Goal: Task Accomplishment & Management: Manage account settings

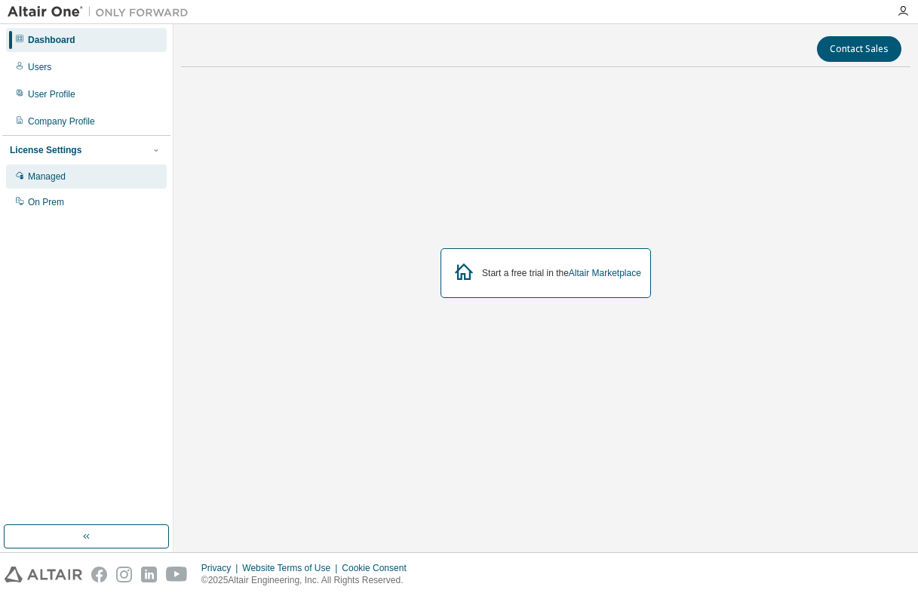
click at [32, 173] on div "Managed" at bounding box center [47, 177] width 38 height 12
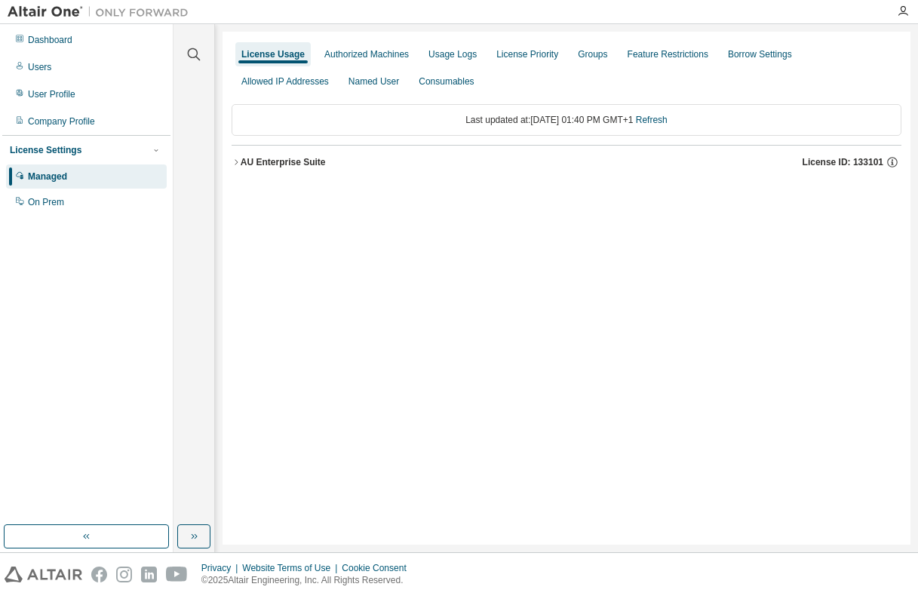
click at [242, 161] on div "AU Enterprise Suite" at bounding box center [283, 162] width 85 height 12
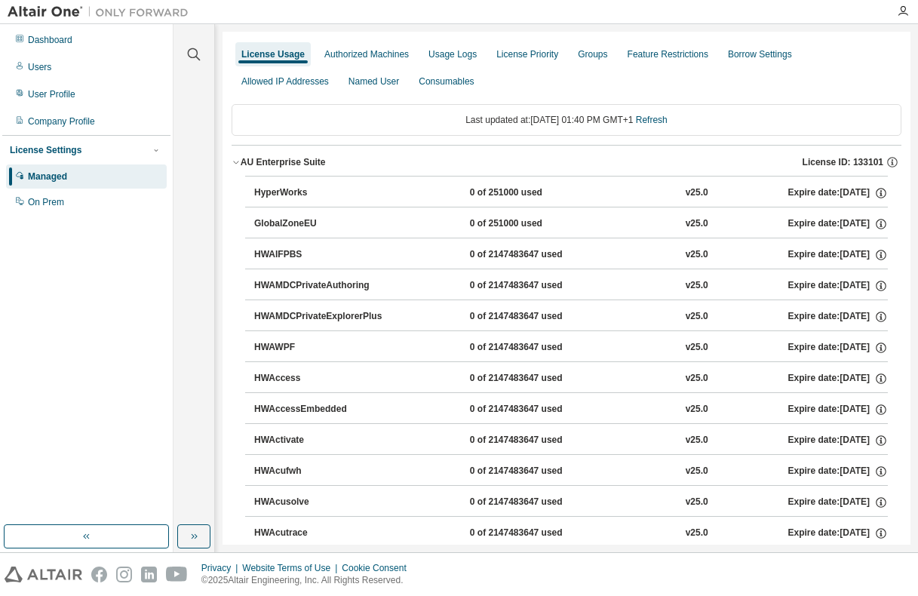
click at [371, 125] on div "Last updated at: Fri 2025-08-29 01:40 PM GMT+1 Refresh" at bounding box center [567, 120] width 670 height 32
click at [32, 201] on div "On Prem" at bounding box center [46, 202] width 36 height 12
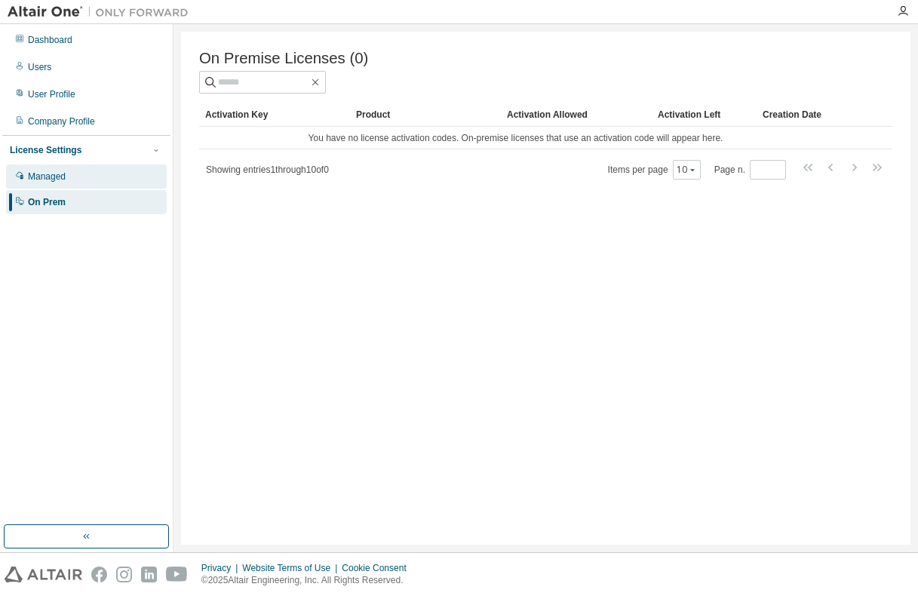
click at [38, 183] on div "Managed" at bounding box center [86, 176] width 161 height 24
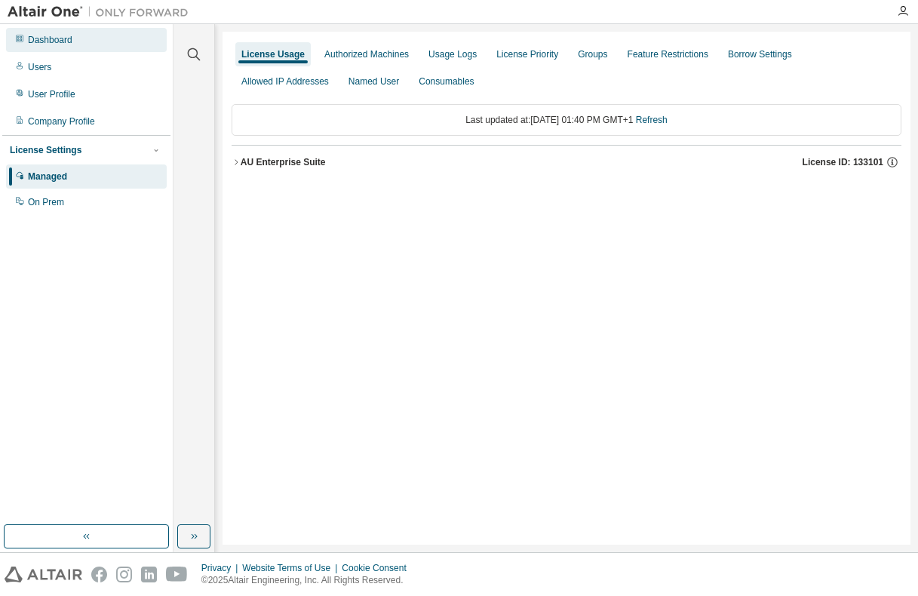
click at [40, 35] on div "Dashboard" at bounding box center [50, 40] width 45 height 12
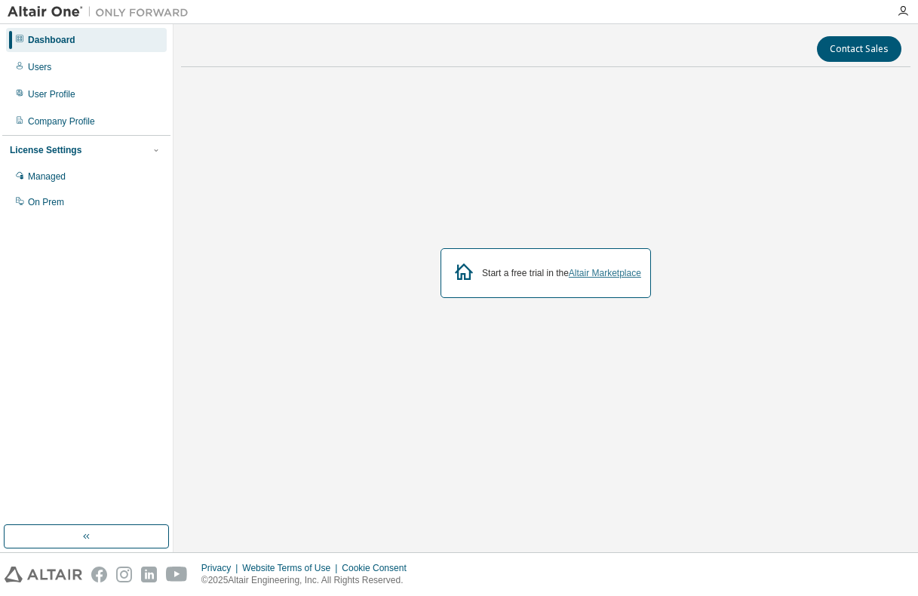
click at [600, 273] on link "Altair Marketplace" at bounding box center [605, 273] width 72 height 11
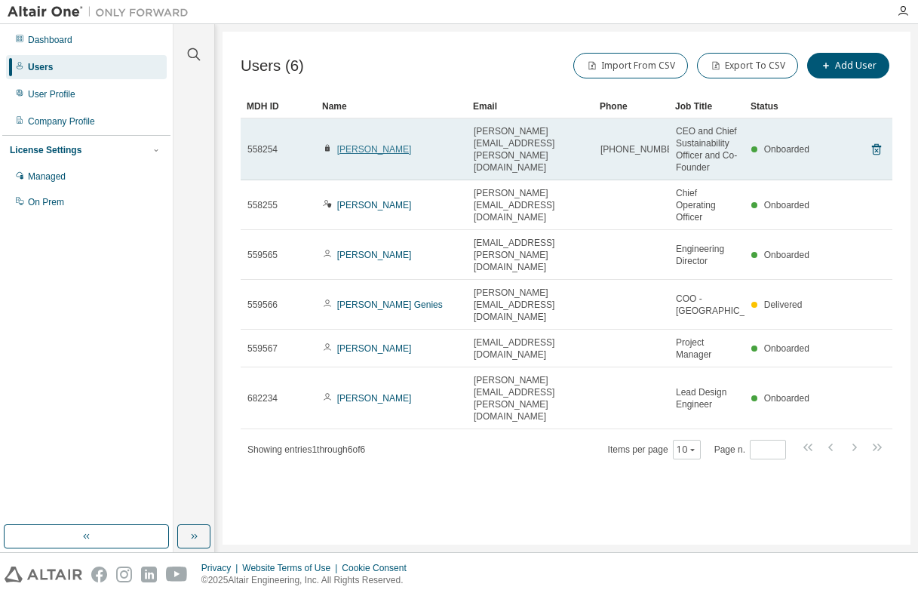
click at [379, 152] on link "[PERSON_NAME]" at bounding box center [374, 149] width 75 height 11
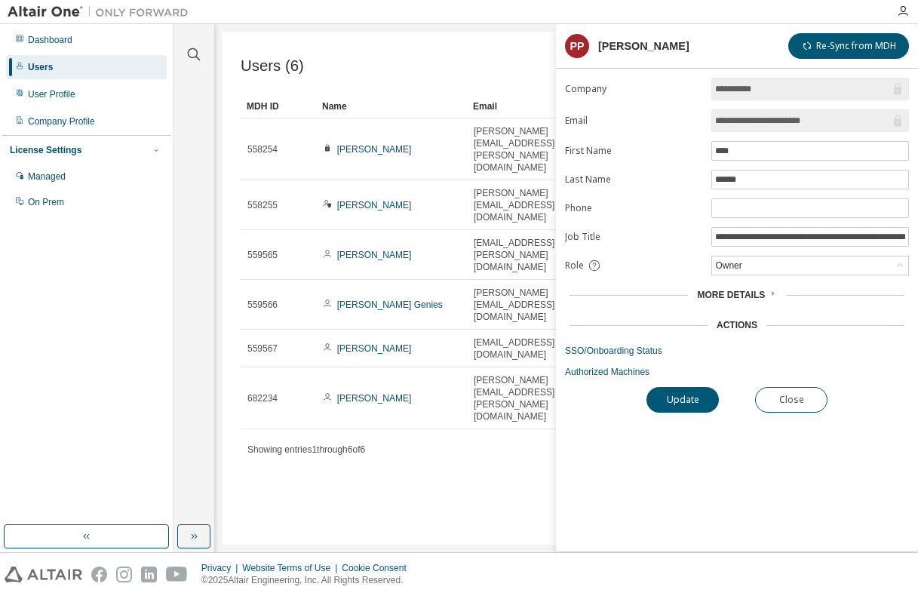
click at [729, 293] on span "More Details" at bounding box center [731, 295] width 68 height 11
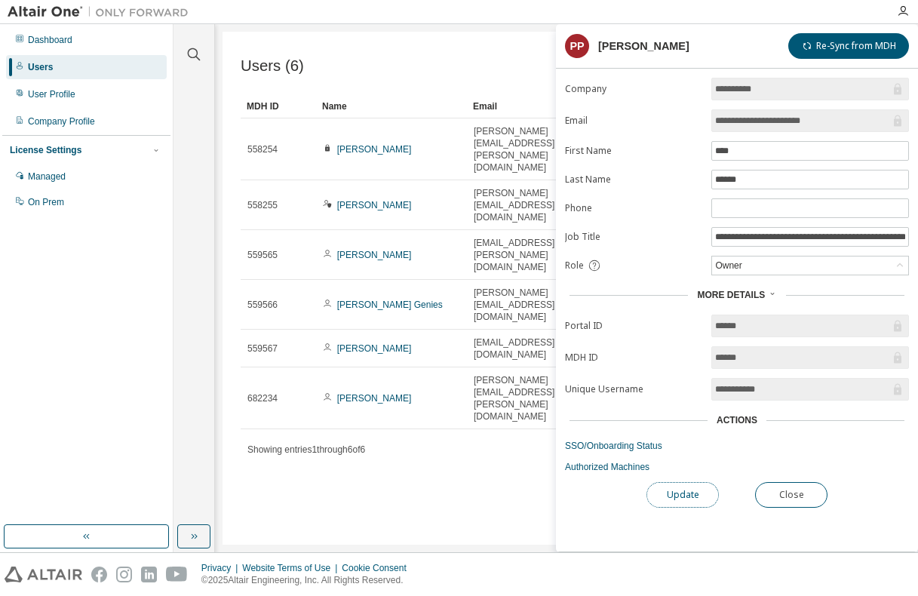
click at [674, 487] on button "Update" at bounding box center [683, 495] width 72 height 26
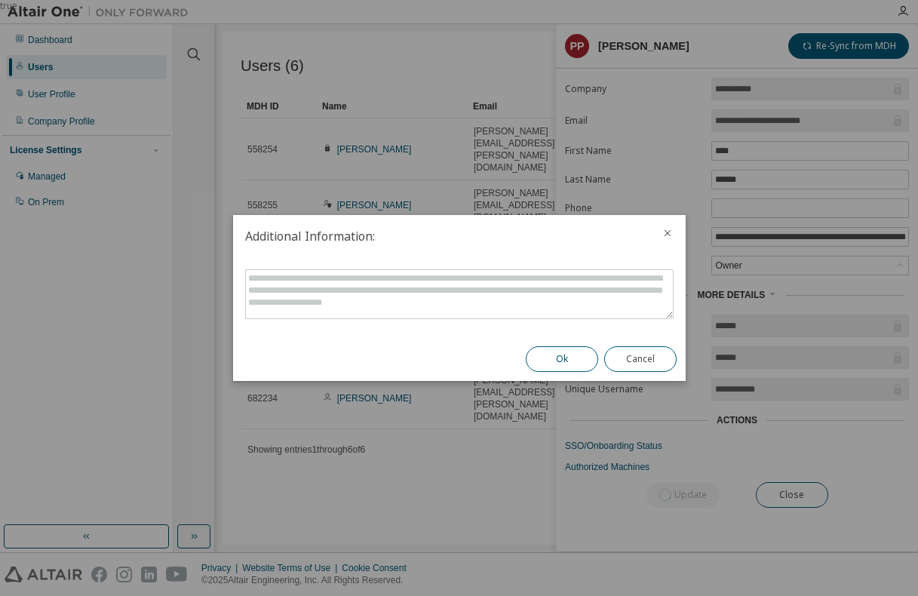
click at [573, 366] on button "Ok" at bounding box center [562, 359] width 72 height 26
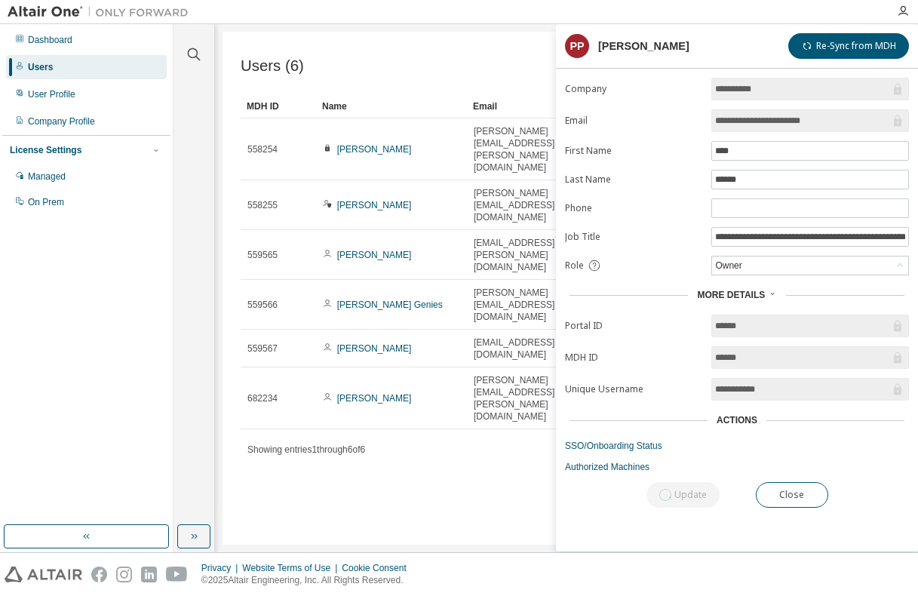
click at [757, 359] on input "******" at bounding box center [802, 357] width 175 height 15
click at [729, 209] on input "text" at bounding box center [810, 208] width 190 height 12
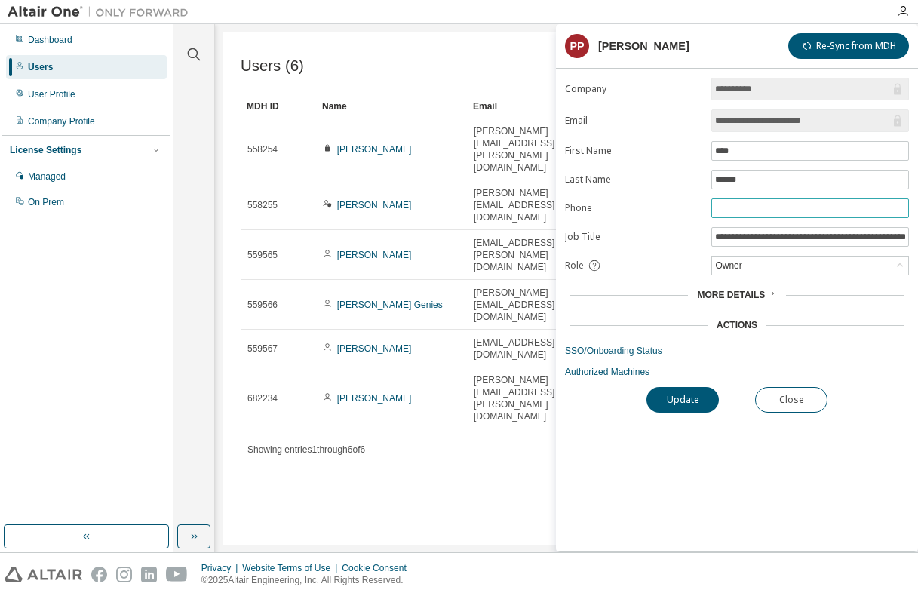
click at [733, 212] on input "text" at bounding box center [810, 208] width 190 height 12
click at [647, 387] on button "Update" at bounding box center [683, 400] width 72 height 26
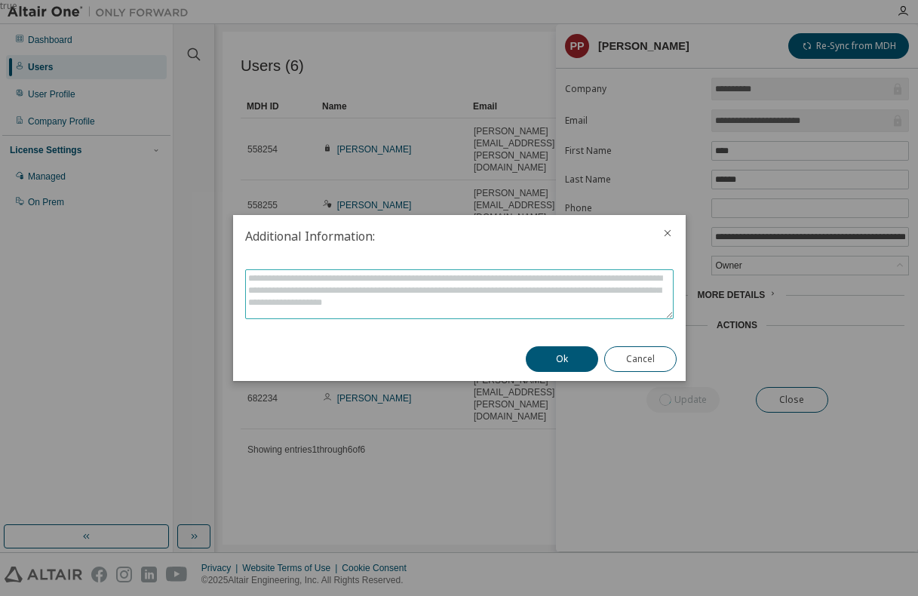
click at [519, 271] on textarea at bounding box center [459, 294] width 427 height 48
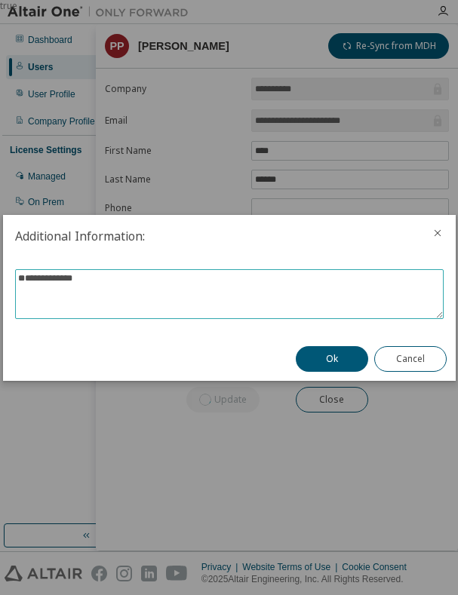
drag, startPoint x: 30, startPoint y: 300, endPoint x: 14, endPoint y: 299, distance: 16.6
click at [14, 299] on div "**********" at bounding box center [229, 297] width 453 height 80
type textarea "**********"
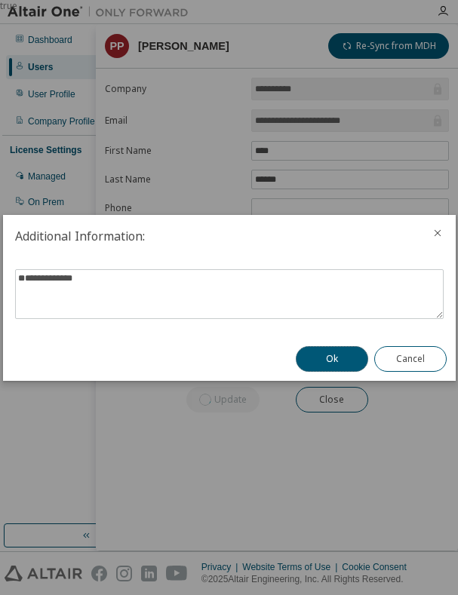
click at [319, 357] on button "Ok" at bounding box center [332, 359] width 72 height 26
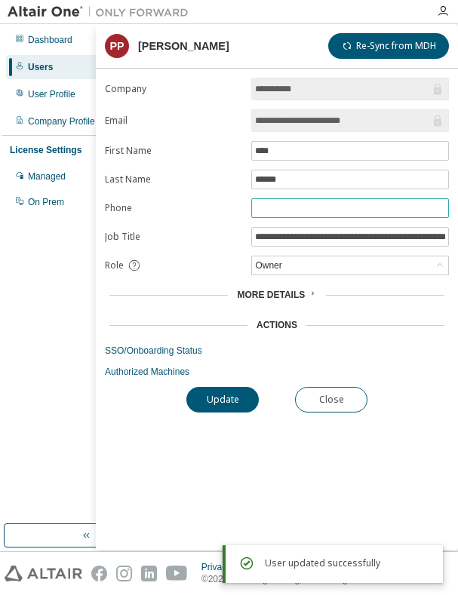
click at [300, 204] on input "text" at bounding box center [350, 208] width 190 height 12
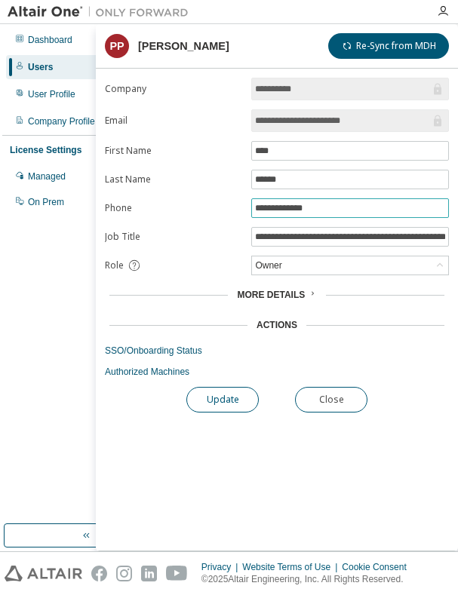
type input "**********"
click at [214, 398] on button "Update" at bounding box center [222, 400] width 72 height 26
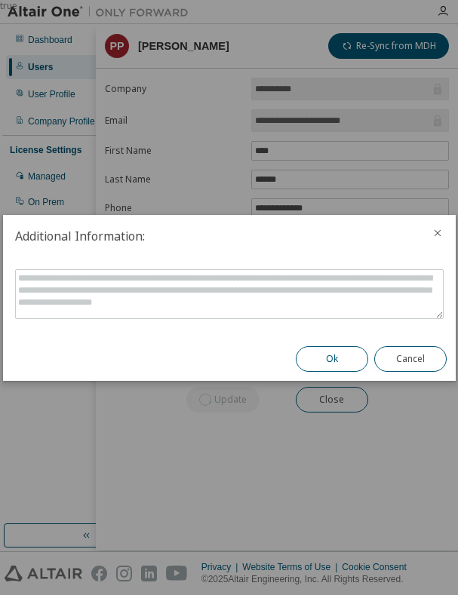
click at [330, 349] on button "Ok" at bounding box center [332, 359] width 72 height 26
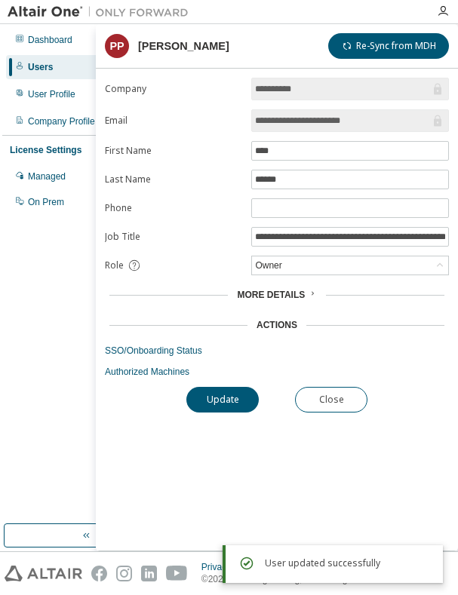
click at [146, 370] on link "Authorized Machines" at bounding box center [277, 372] width 344 height 12
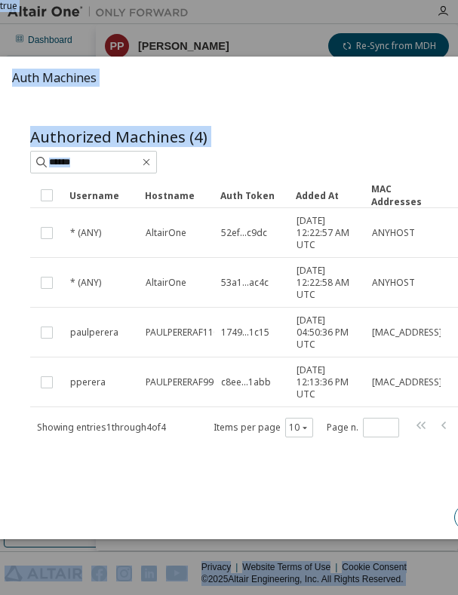
drag, startPoint x: 456, startPoint y: 155, endPoint x: 681, endPoint y: 174, distance: 226.4
click at [458, 174] on html "**********" at bounding box center [229, 297] width 458 height 595
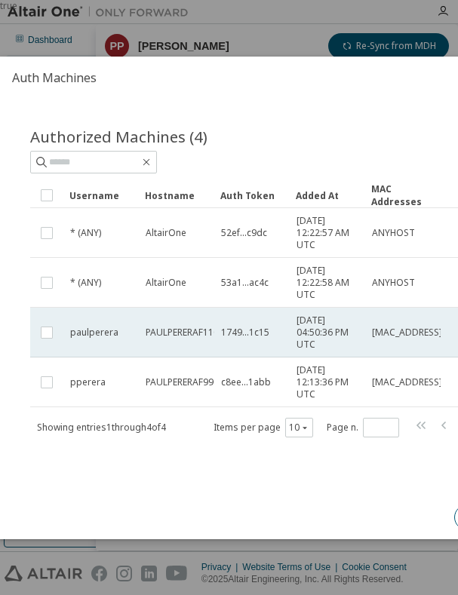
click at [180, 331] on span "PAULPERERAF11C" at bounding box center [183, 333] width 74 height 12
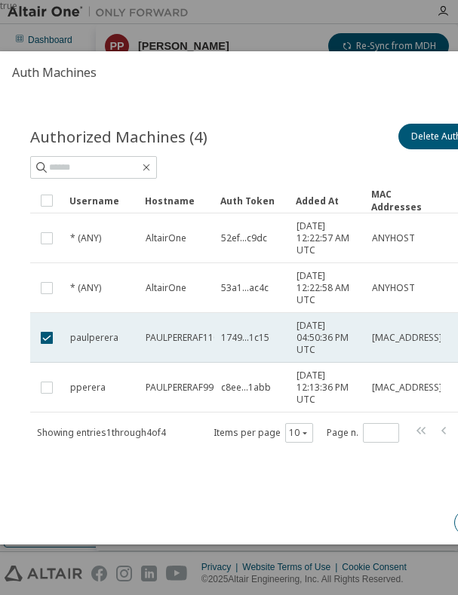
click at [242, 335] on span "1749...1c15" at bounding box center [245, 338] width 48 height 12
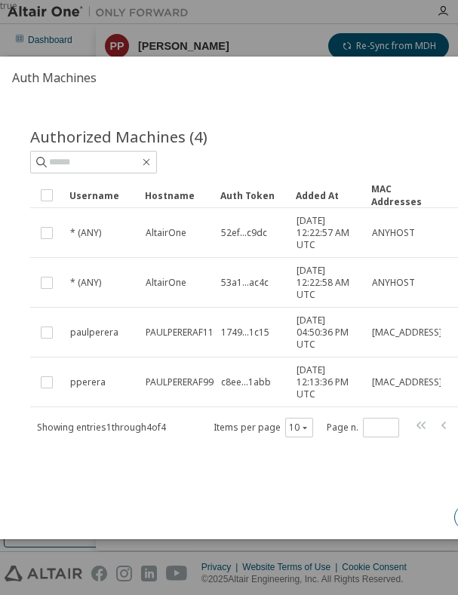
click at [242, 335] on span "1749...1c15" at bounding box center [245, 333] width 48 height 12
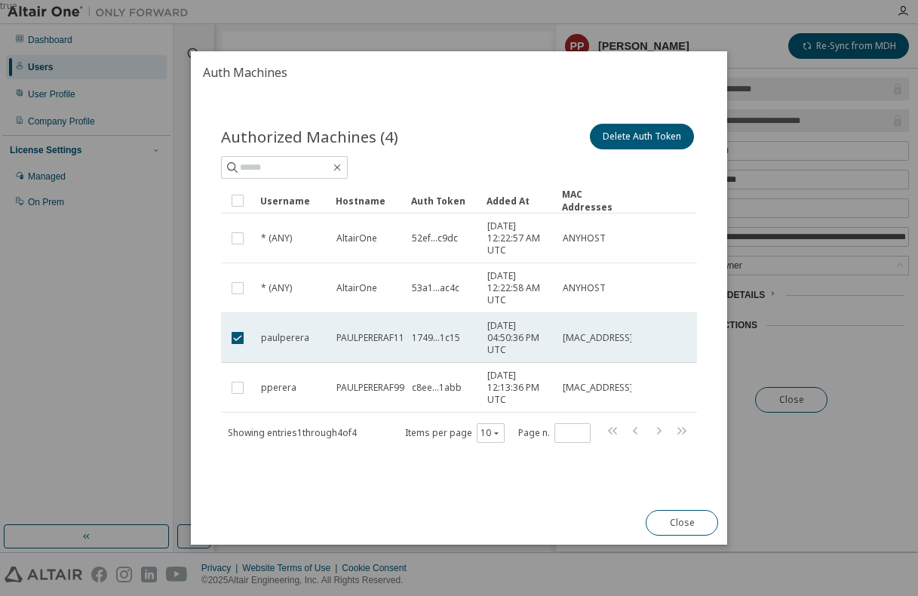
click at [573, 342] on span "[MAC_ADDRESS]" at bounding box center [598, 338] width 70 height 12
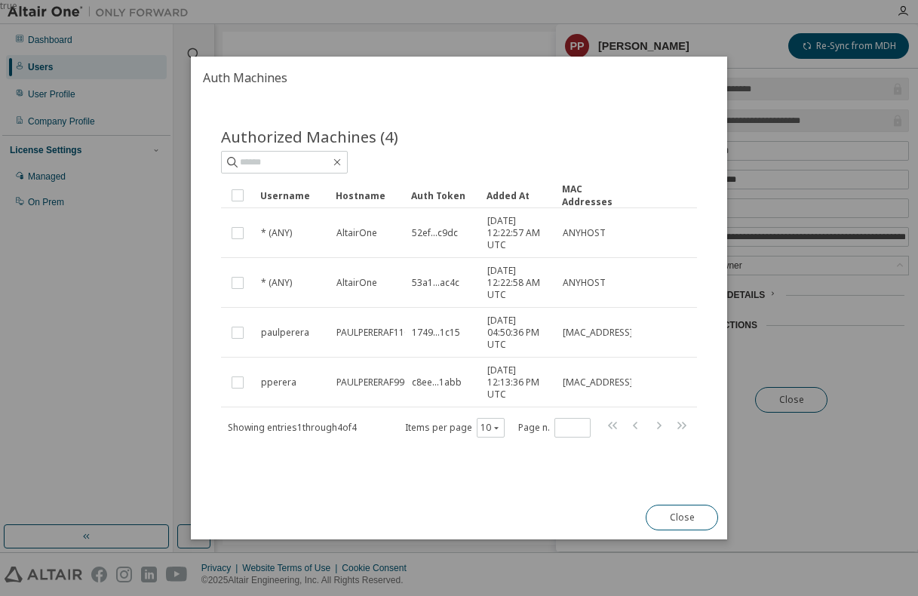
click at [573, 342] on td "[MAC_ADDRESS]" at bounding box center [593, 333] width 75 height 50
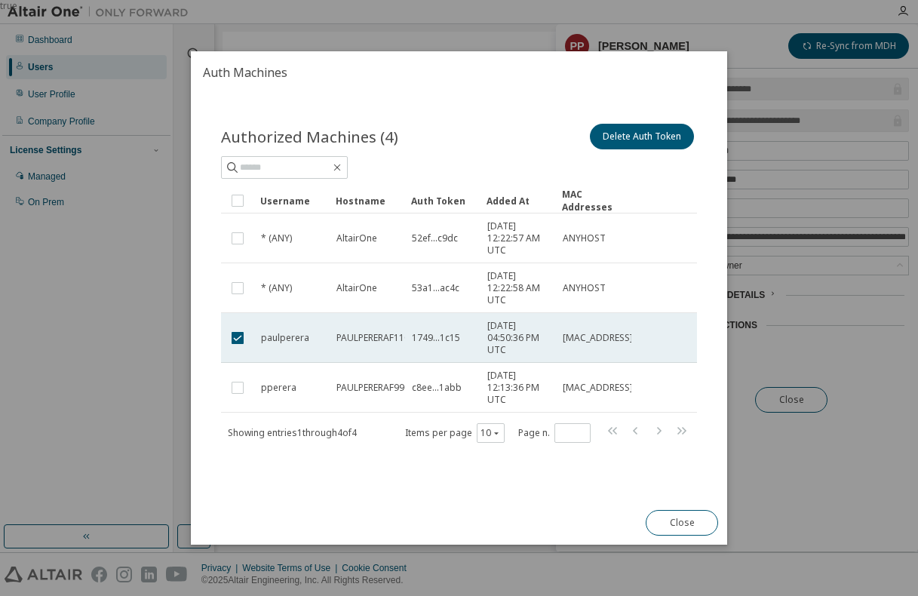
click at [350, 336] on span "PAULPERERAF11C" at bounding box center [373, 338] width 74 height 12
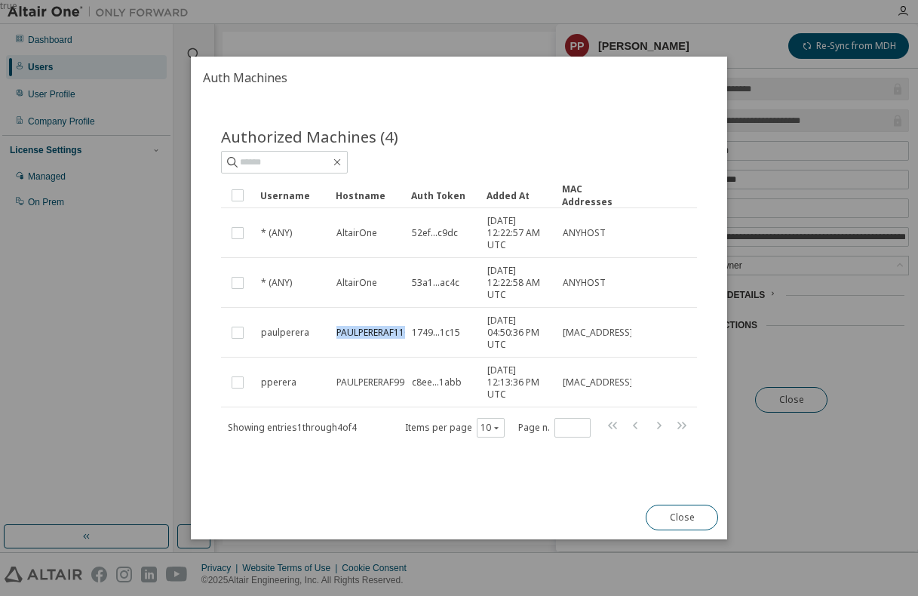
click at [350, 336] on span "PAULPERERAF11C" at bounding box center [373, 333] width 74 height 12
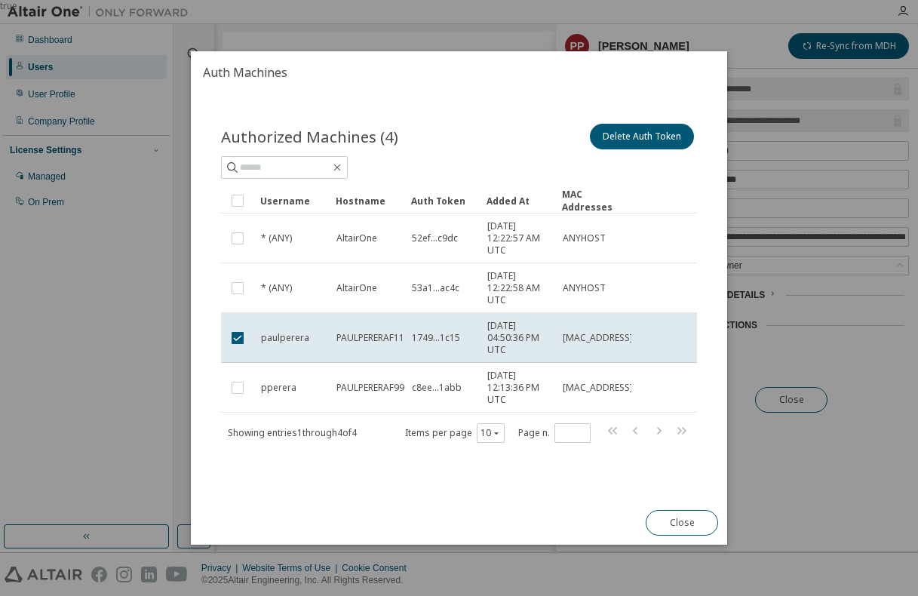
click at [350, 336] on span "PAULPERERAF11C" at bounding box center [373, 338] width 74 height 12
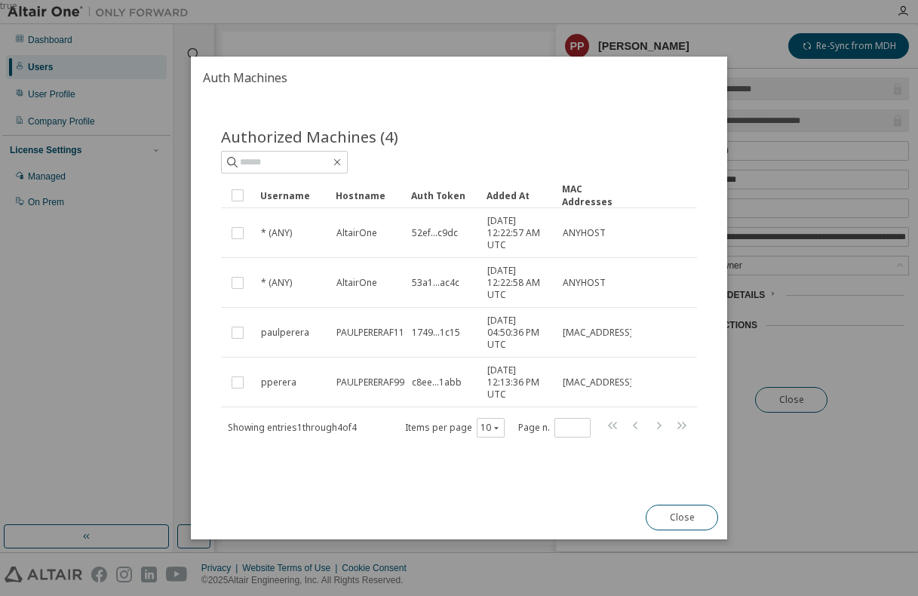
click at [350, 336] on span "PAULPERERAF11C" at bounding box center [373, 333] width 74 height 12
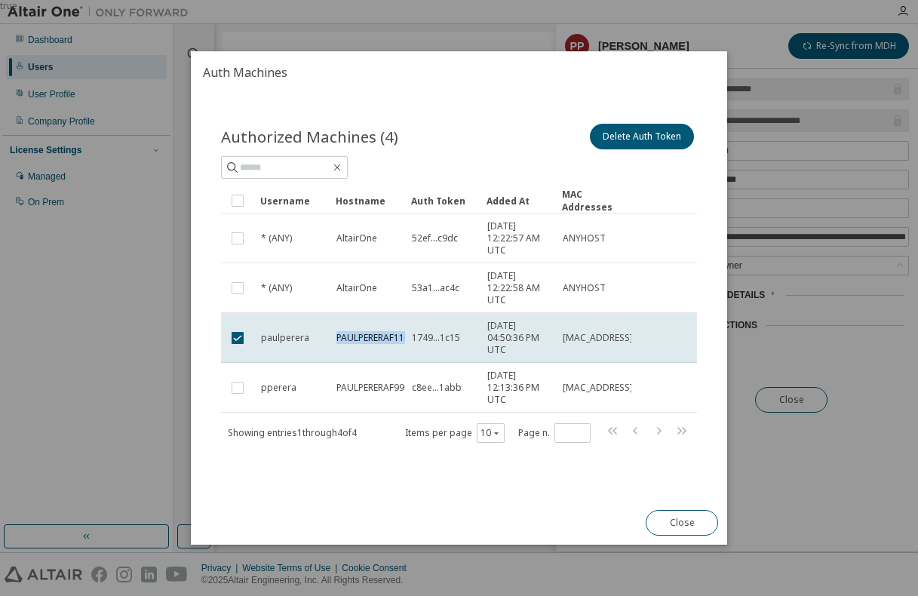
click at [350, 336] on span "PAULPERERAF11C" at bounding box center [373, 338] width 74 height 12
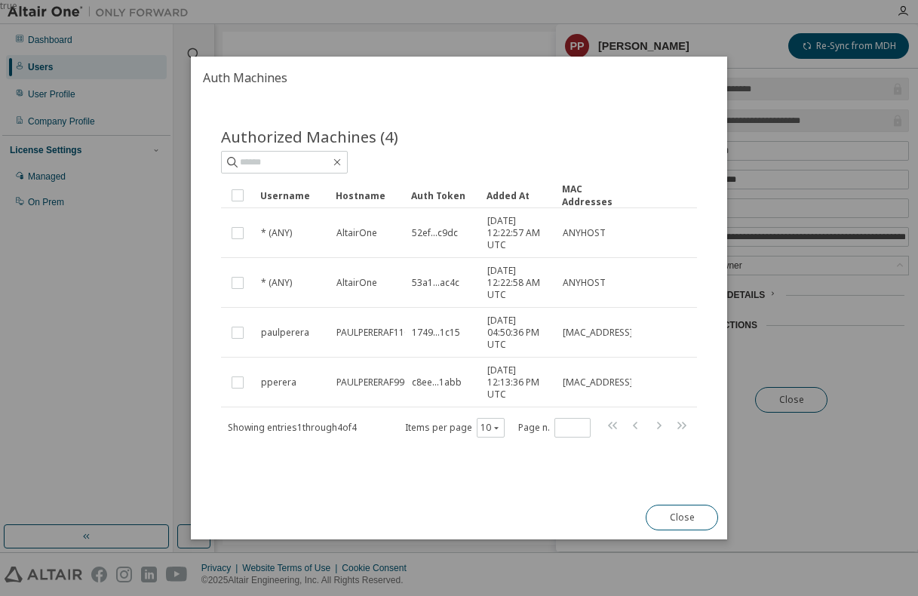
click at [350, 336] on span "PAULPERERAF11C" at bounding box center [373, 333] width 74 height 12
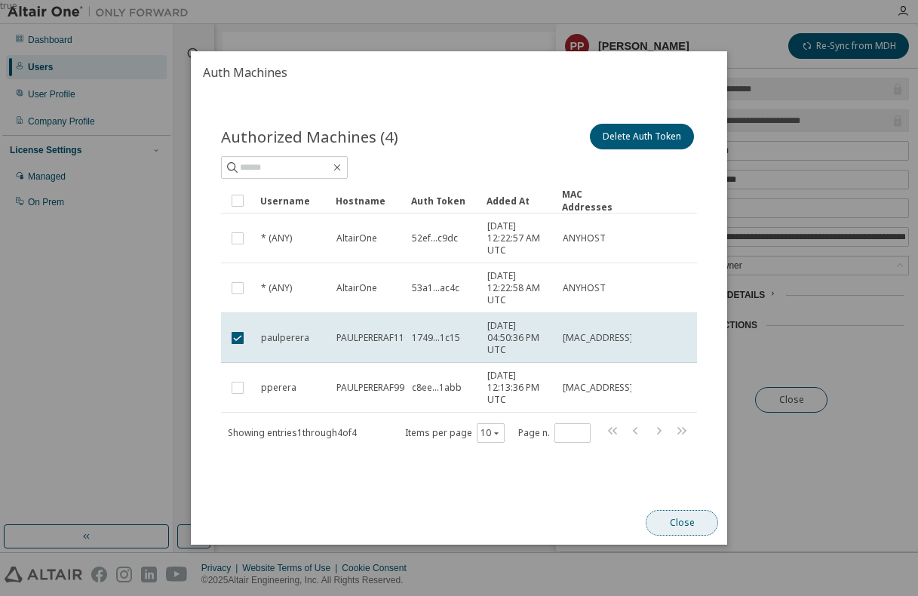
click at [671, 522] on button "Close" at bounding box center [682, 523] width 72 height 26
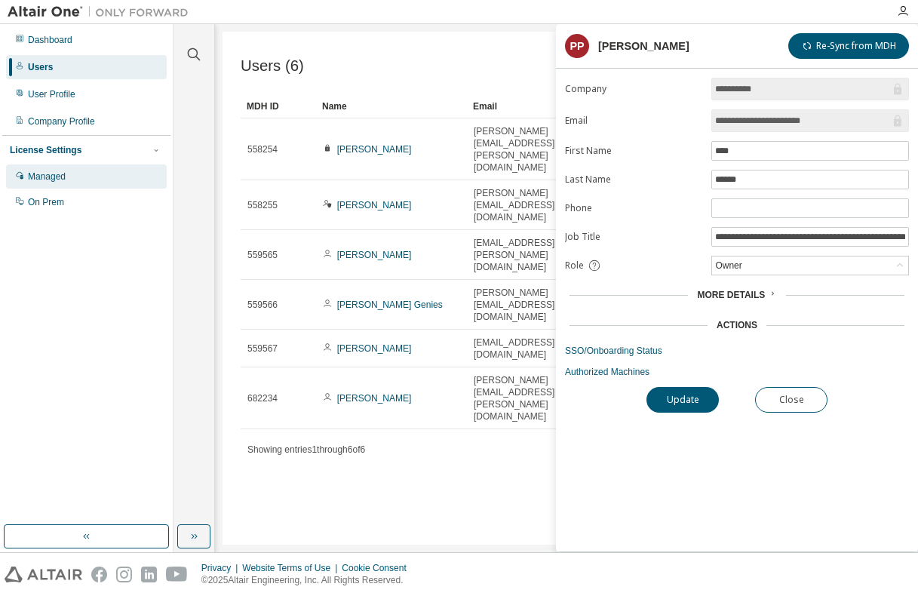
click at [60, 178] on div "Managed" at bounding box center [47, 177] width 38 height 12
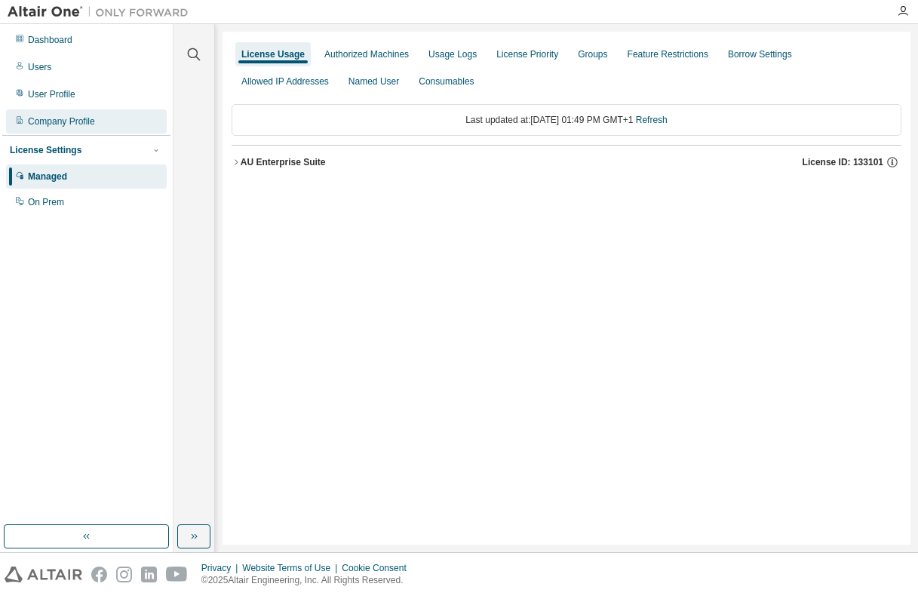
click at [66, 115] on div "Company Profile" at bounding box center [86, 121] width 161 height 24
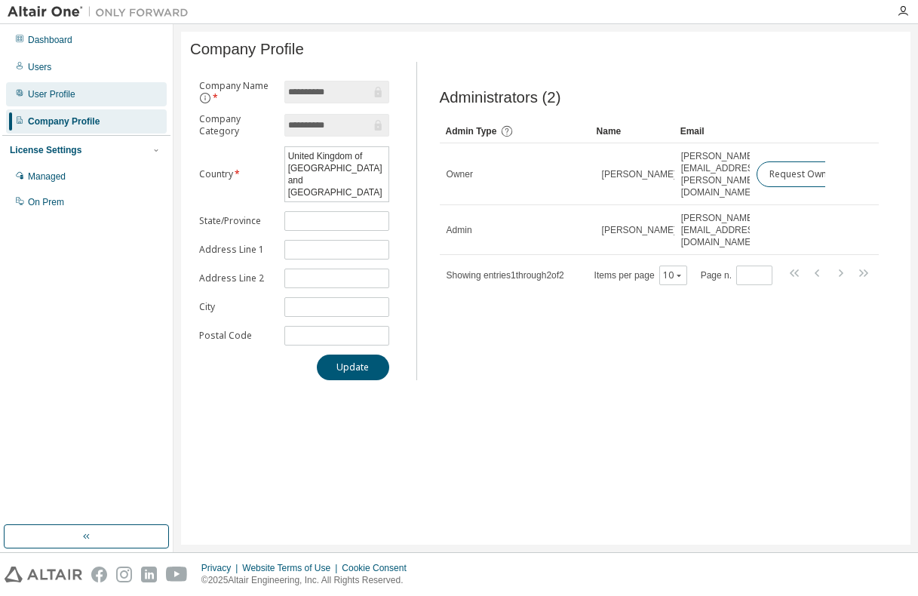
click at [65, 88] on div "User Profile" at bounding box center [86, 94] width 161 height 24
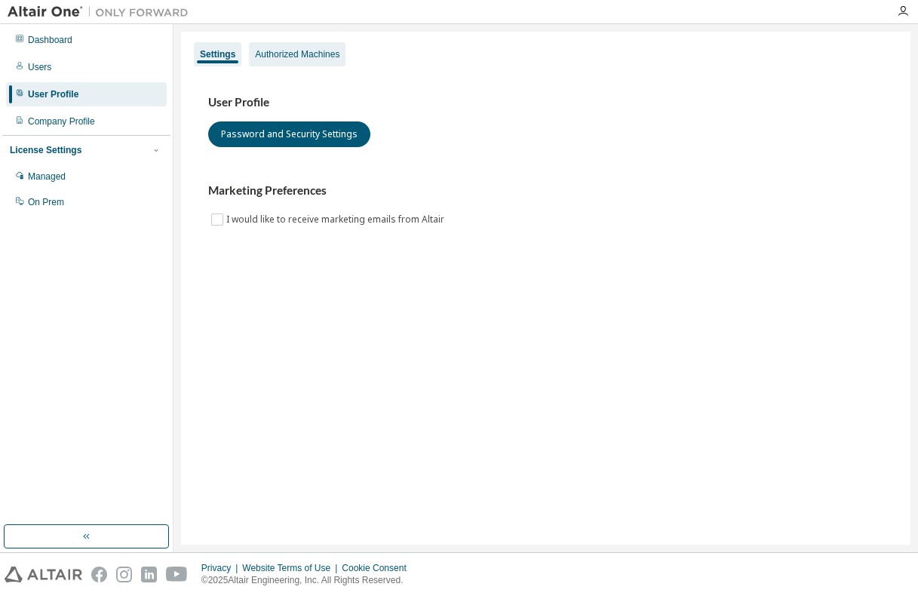
click at [301, 54] on div "Authorized Machines" at bounding box center [297, 54] width 85 height 12
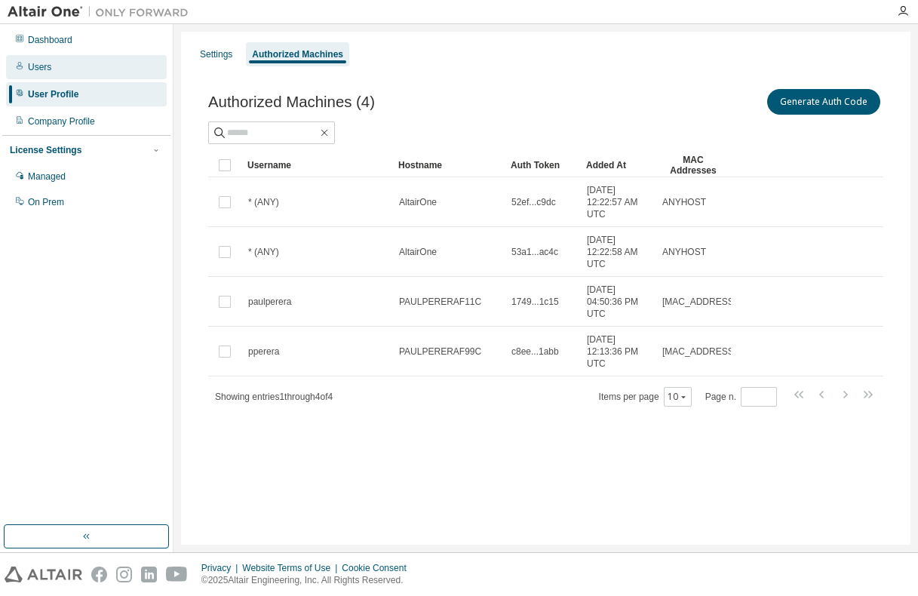
click at [63, 72] on div "Users" at bounding box center [86, 67] width 161 height 24
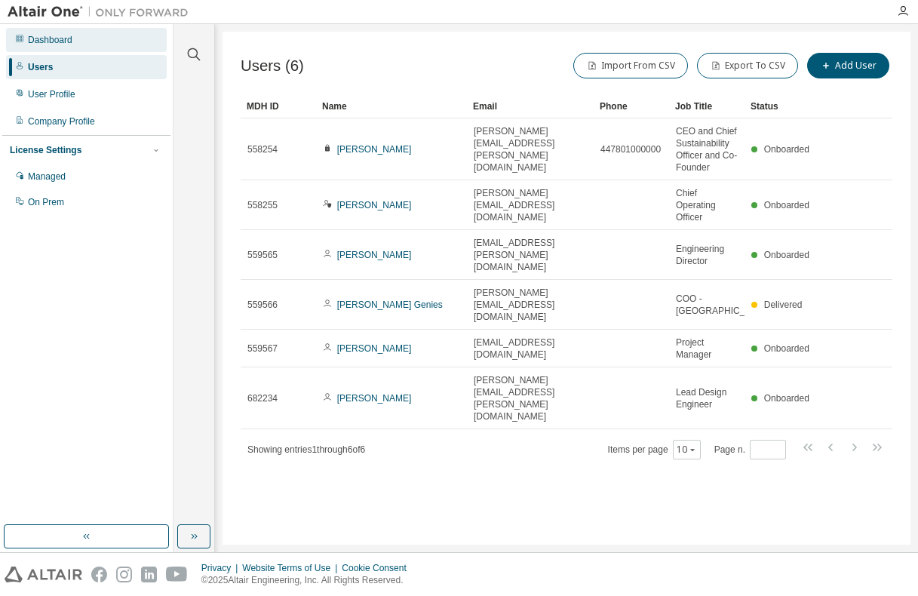
click at [56, 43] on div "Dashboard" at bounding box center [50, 40] width 45 height 12
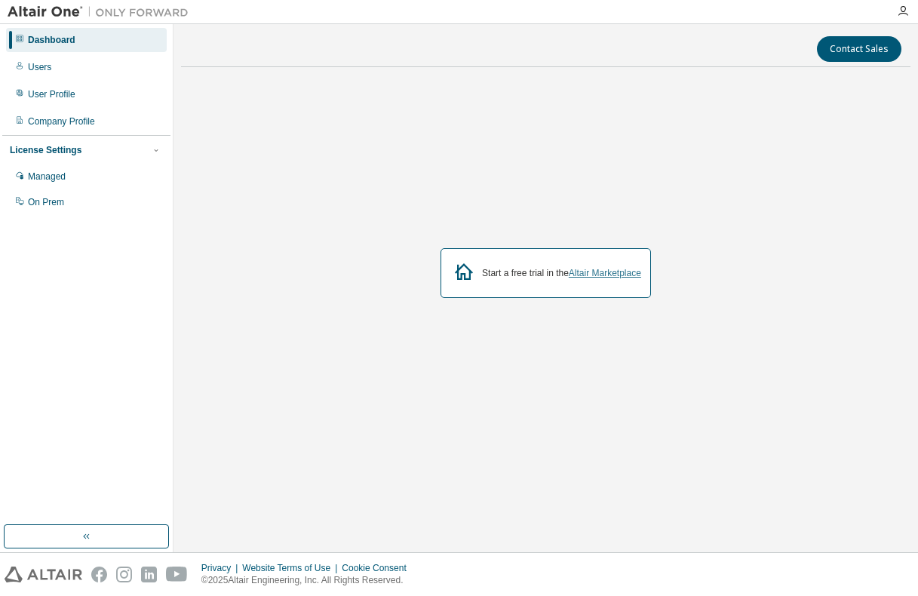
click at [616, 272] on link "Altair Marketplace" at bounding box center [605, 273] width 72 height 11
